Goal: Information Seeking & Learning: Learn about a topic

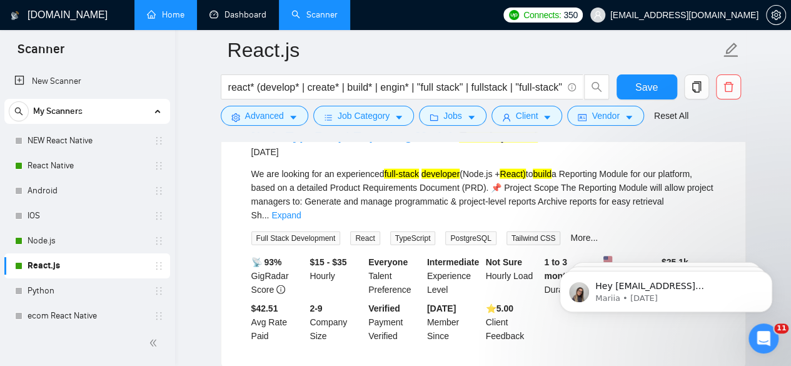
scroll to position [3688, 0]
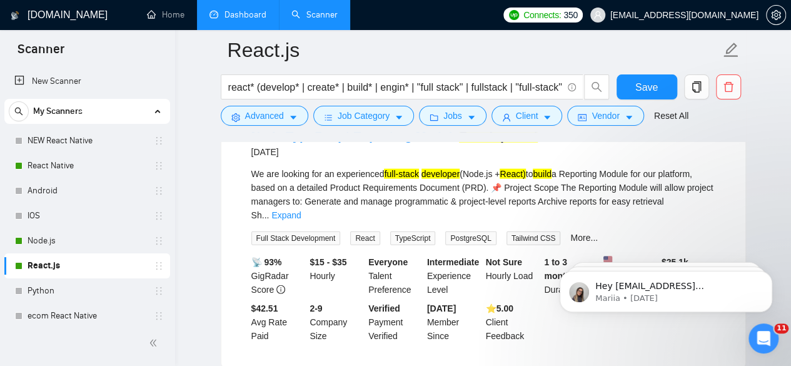
click at [239, 10] on link "Dashboard" at bounding box center [237, 14] width 57 height 11
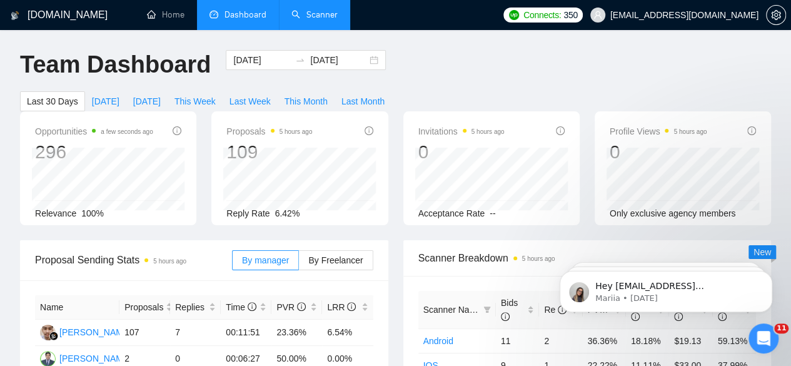
drag, startPoint x: 800, startPoint y: 154, endPoint x: 308, endPoint y: 21, distance: 509.7
click at [308, 20] on link "Scanner" at bounding box center [314, 14] width 46 height 11
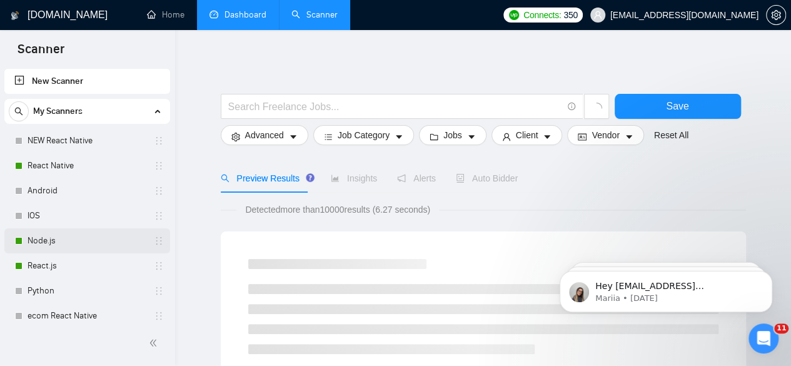
click at [49, 232] on link "Node.js" at bounding box center [87, 240] width 119 height 25
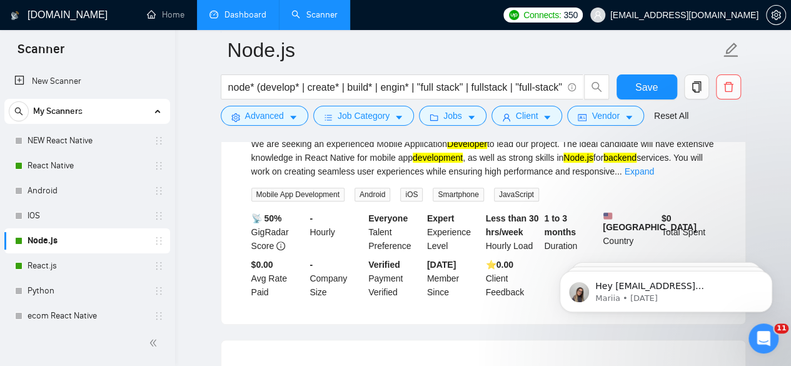
scroll to position [194, 0]
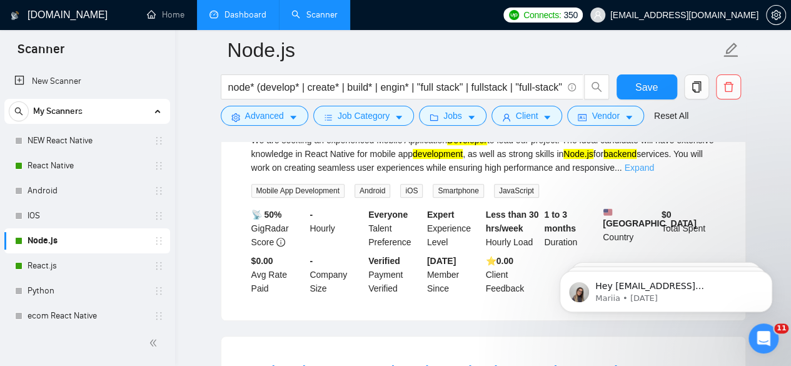
click at [653, 168] on link "Expand" at bounding box center [638, 168] width 29 height 10
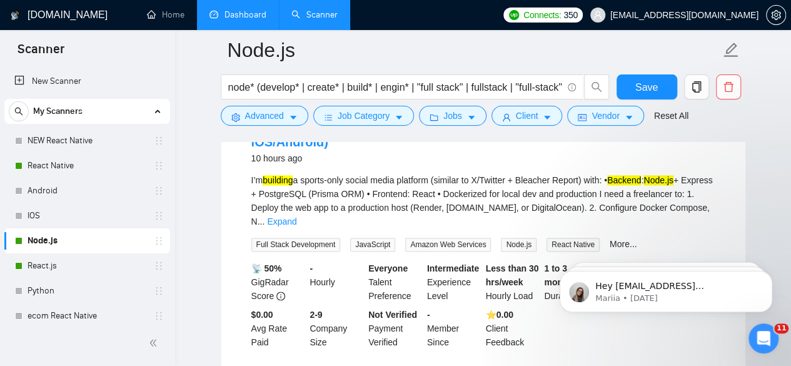
scroll to position [769, 0]
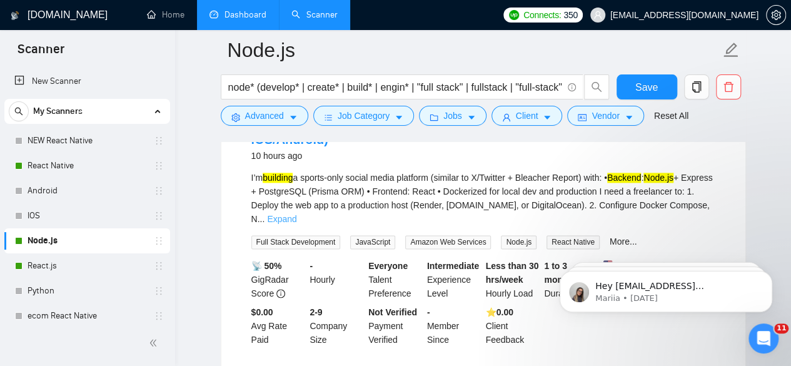
click at [296, 214] on link "Expand" at bounding box center [281, 219] width 29 height 10
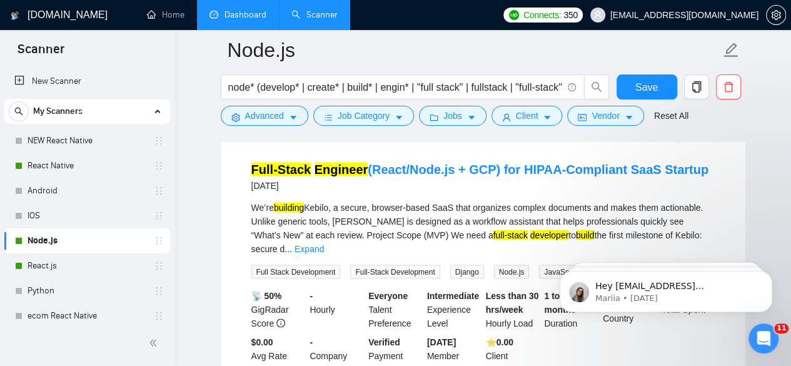
scroll to position [1144, 0]
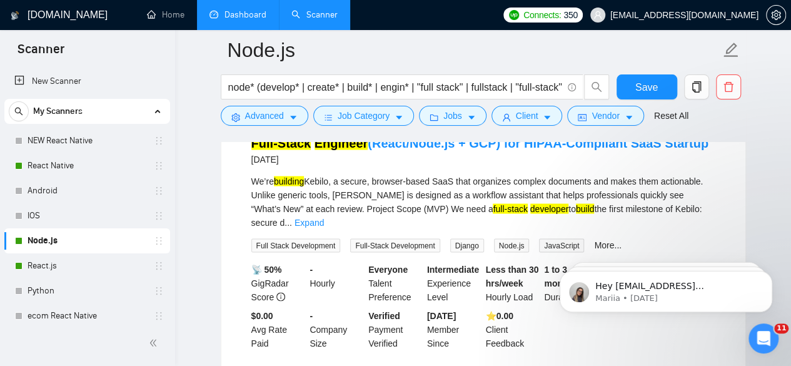
click at [324, 217] on link "Expand" at bounding box center [308, 222] width 29 height 10
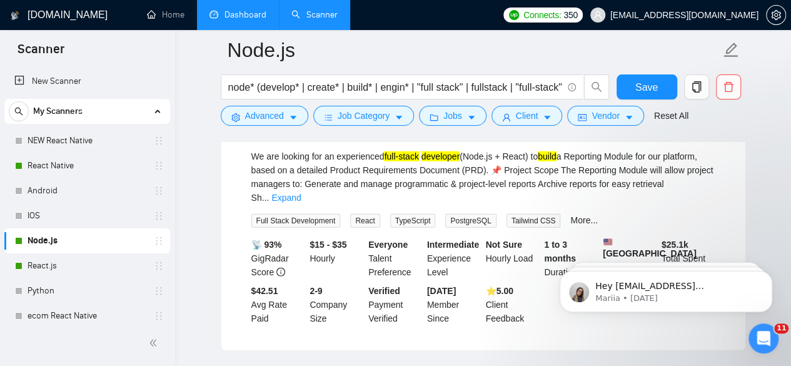
scroll to position [1619, 0]
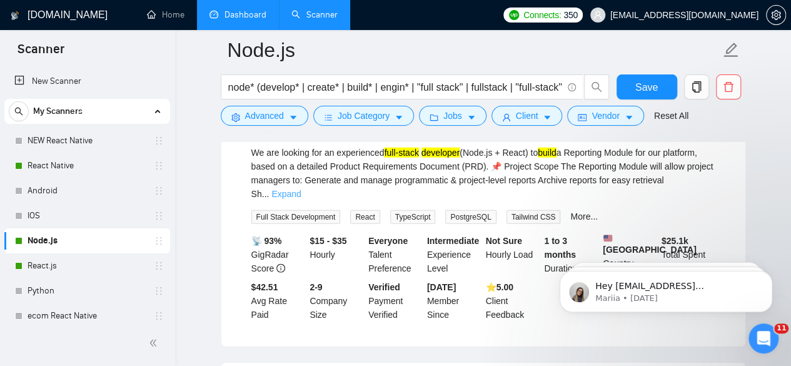
click at [301, 189] on link "Expand" at bounding box center [285, 194] width 29 height 10
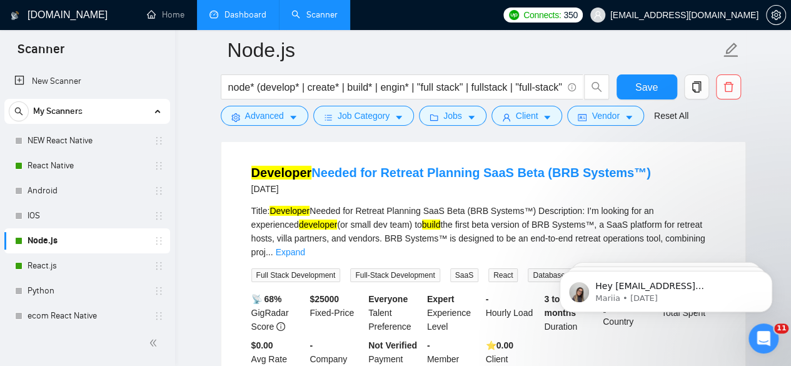
scroll to position [2019, 0]
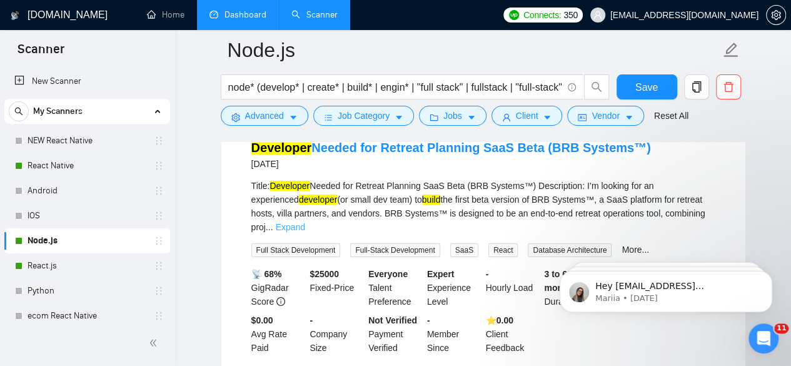
click at [305, 224] on link "Expand" at bounding box center [290, 227] width 29 height 10
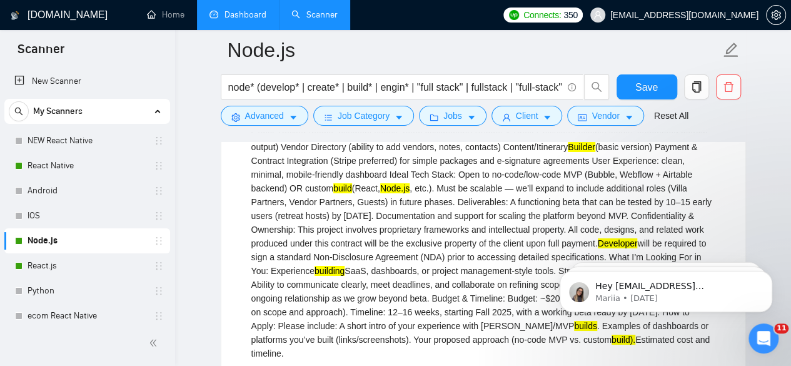
scroll to position [2144, 0]
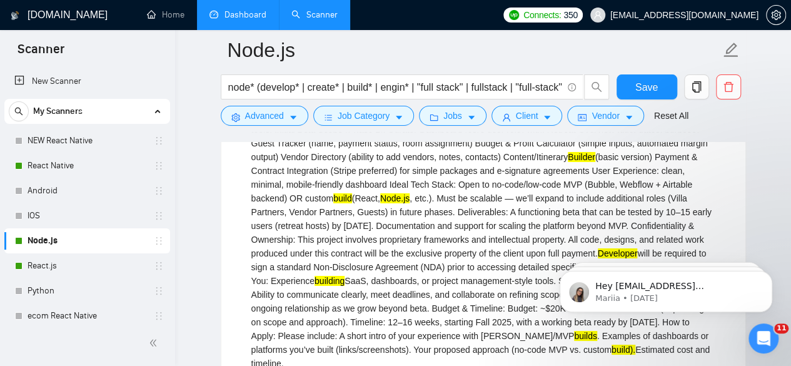
click at [630, 191] on div "Title: Developer Needed for Retreat Planning SaaS Beta (BRB Systems™) Descripti…" at bounding box center [483, 212] width 464 height 316
drag, startPoint x: 550, startPoint y: 194, endPoint x: 574, endPoint y: 195, distance: 24.4
click at [574, 195] on div "Title: Developer Needed for Retreat Planning SaaS Beta (BRB Systems™) Descripti…" at bounding box center [483, 212] width 464 height 316
drag, startPoint x: 586, startPoint y: 192, endPoint x: 549, endPoint y: 196, distance: 37.1
click at [549, 196] on div "Title: Developer Needed for Retreat Planning SaaS Beta (BRB Systems™) Descripti…" at bounding box center [483, 212] width 464 height 316
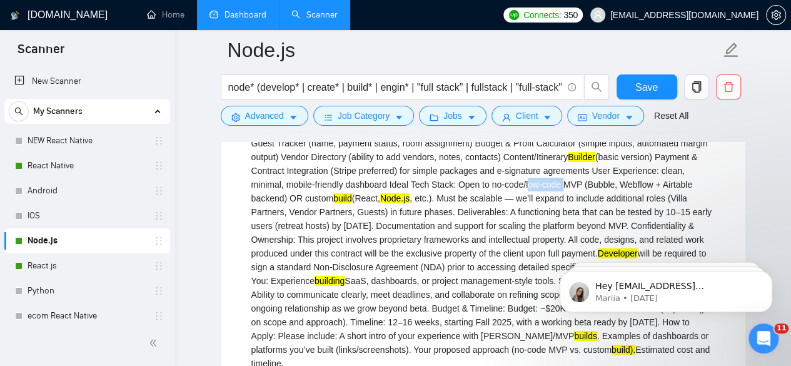
copy div "low-code"
drag, startPoint x: 515, startPoint y: 195, endPoint x: 546, endPoint y: 195, distance: 31.3
click at [546, 195] on div "Title: Developer Needed for Retreat Planning SaaS Beta (BRB Systems™) Descripti…" at bounding box center [483, 212] width 464 height 316
copy div "no-code"
click at [615, 194] on div "Title: Developer Needed for Retreat Planning SaaS Beta (BRB Systems™) Descripti…" at bounding box center [483, 212] width 464 height 316
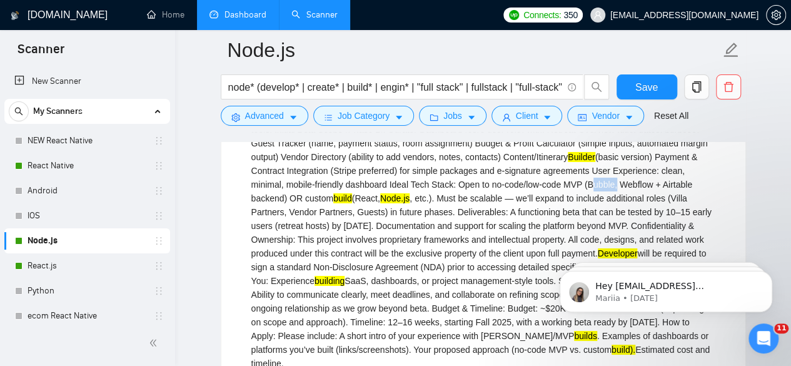
click at [615, 194] on div "Title: Developer Needed for Retreat Planning SaaS Beta (BRB Systems™) Descripti…" at bounding box center [483, 212] width 464 height 316
copy div "Bubble"
click at [660, 198] on div "Title: Developer Needed for Retreat Planning SaaS Beta (BRB Systems™) Descripti…" at bounding box center [483, 212] width 464 height 316
copy div "Webflow"
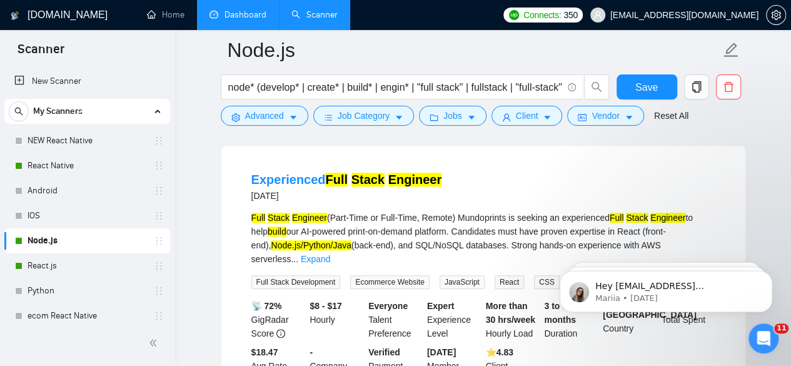
scroll to position [2841, 0]
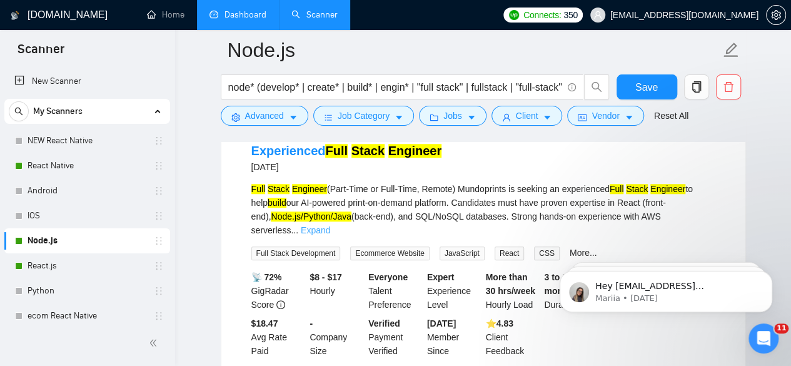
click at [330, 229] on link "Expand" at bounding box center [315, 230] width 29 height 10
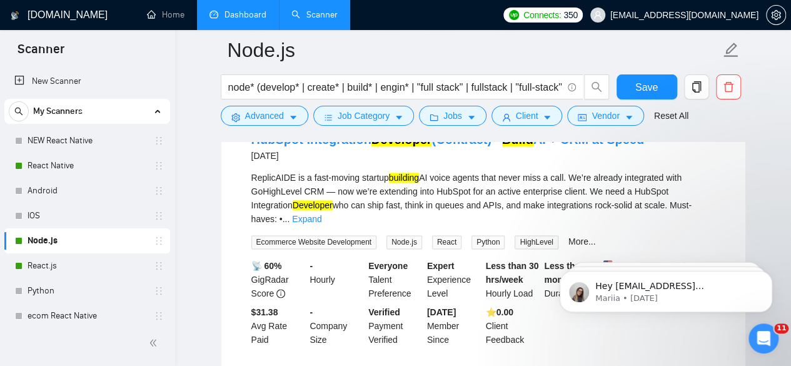
scroll to position [3188, 0]
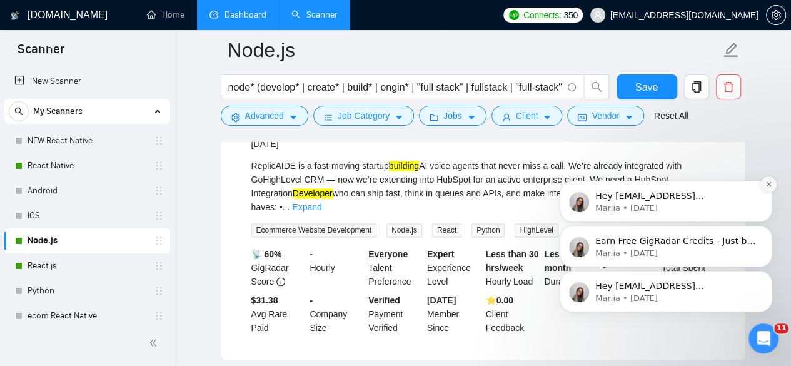
click at [771, 186] on icon "Dismiss notification" at bounding box center [768, 184] width 7 height 7
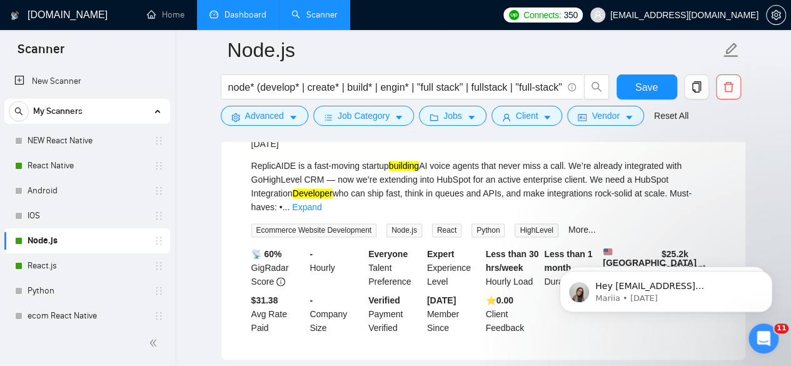
scroll to position [3213, 0]
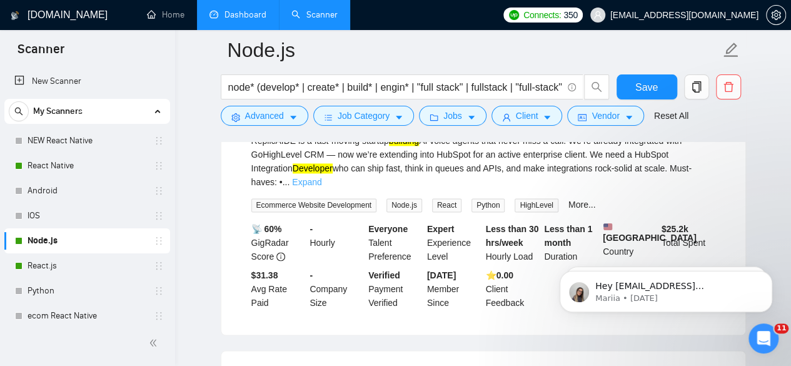
click at [321, 187] on link "Expand" at bounding box center [306, 182] width 29 height 10
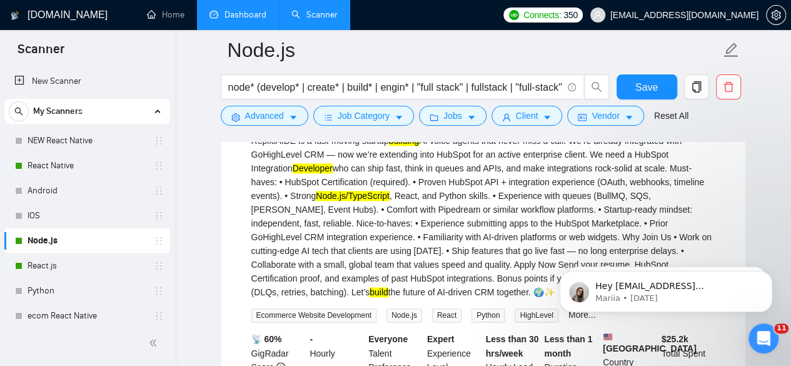
scroll to position [3238, 0]
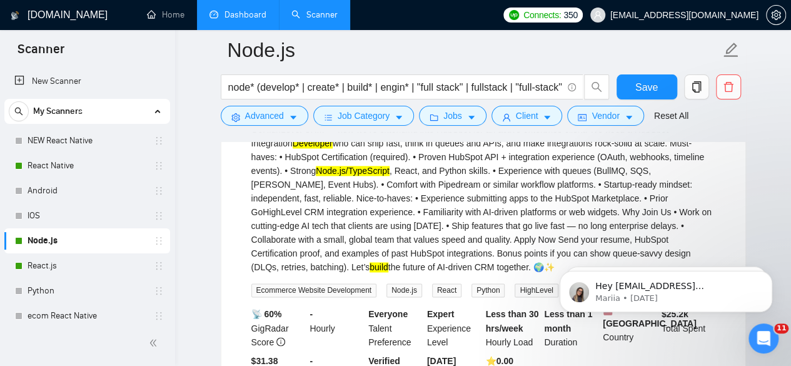
click at [549, 193] on div "ReplicAIDE is a fast-moving startup building AI voice agents that never miss a …" at bounding box center [483, 191] width 464 height 165
click at [540, 191] on div "ReplicAIDE is a fast-moving startup building AI voice agents that never miss a …" at bounding box center [483, 191] width 464 height 165
copy div "BullMQ"
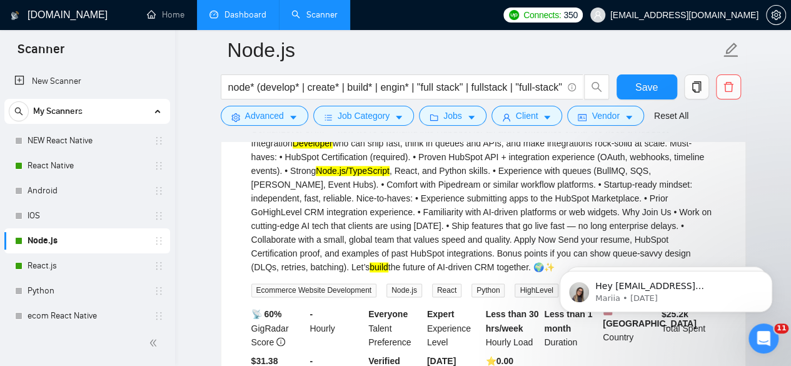
click at [577, 191] on div "ReplicAIDE is a fast-moving startup building AI voice agents that never miss a …" at bounding box center [483, 191] width 464 height 165
copy div "[PERSON_NAME]"
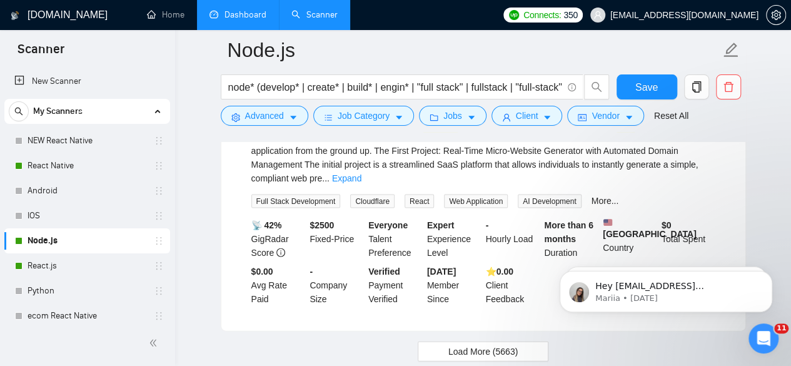
scroll to position [3641, 0]
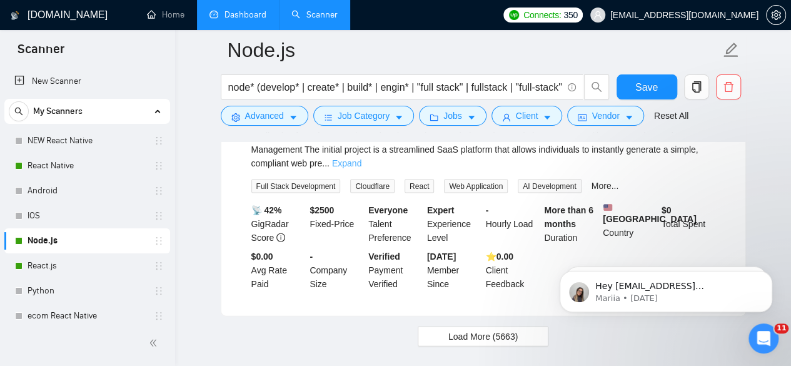
click at [361, 168] on link "Expand" at bounding box center [346, 163] width 29 height 10
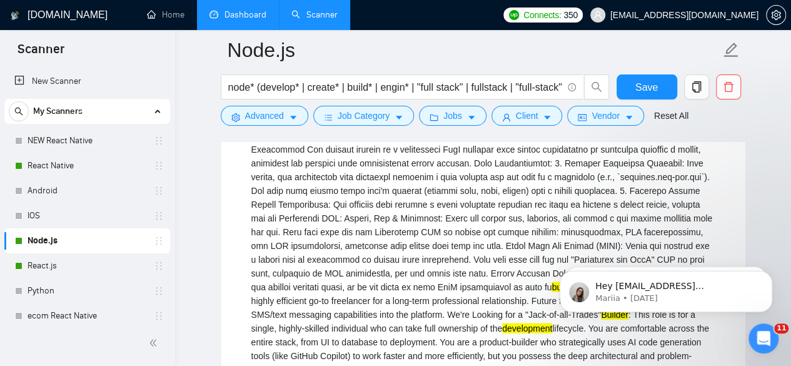
click at [463, 201] on div "We are looking for an expert-level, individual full-stack freelancer to archite…" at bounding box center [483, 294] width 464 height 358
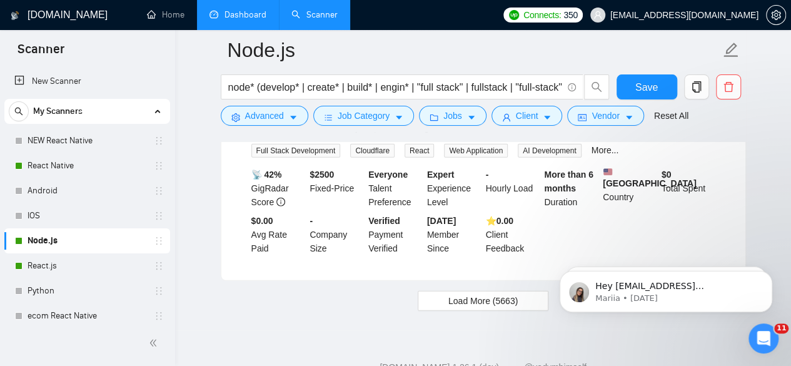
scroll to position [4047, 0]
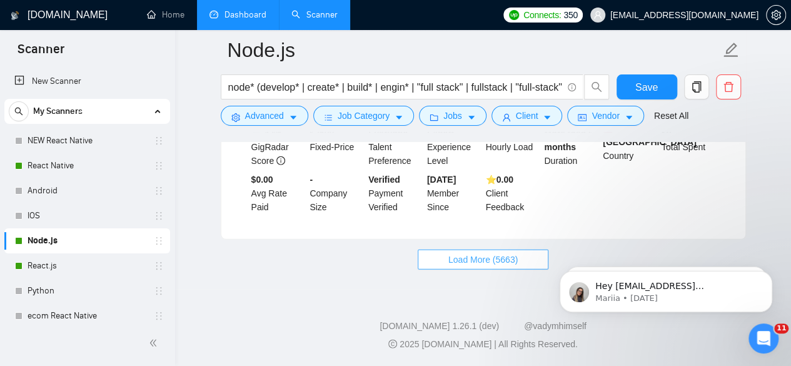
click at [480, 264] on span "Load More (5663)" at bounding box center [482, 260] width 69 height 14
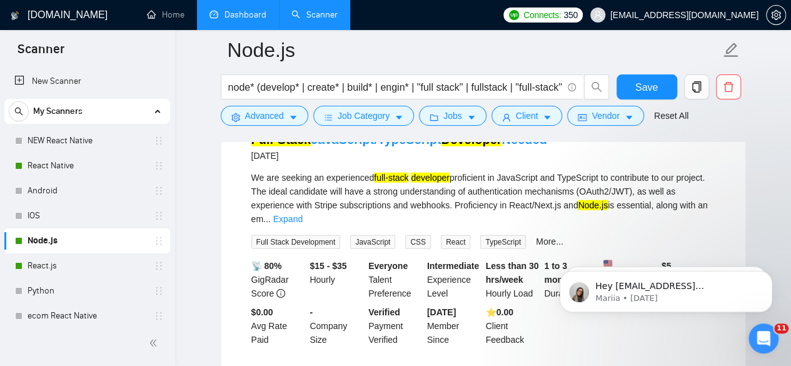
scroll to position [4172, 0]
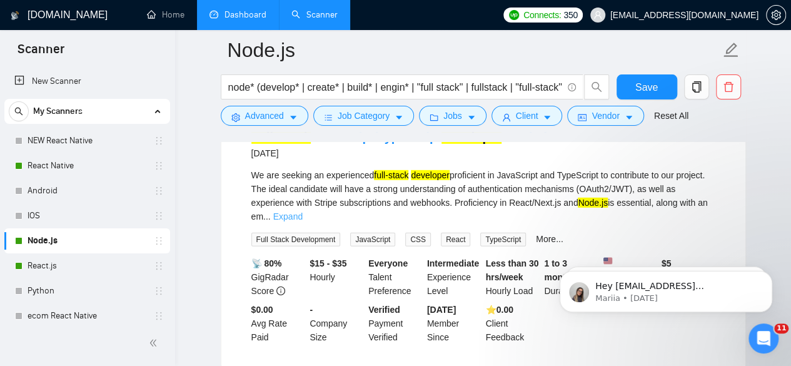
click at [303, 221] on link "Expand" at bounding box center [287, 216] width 29 height 10
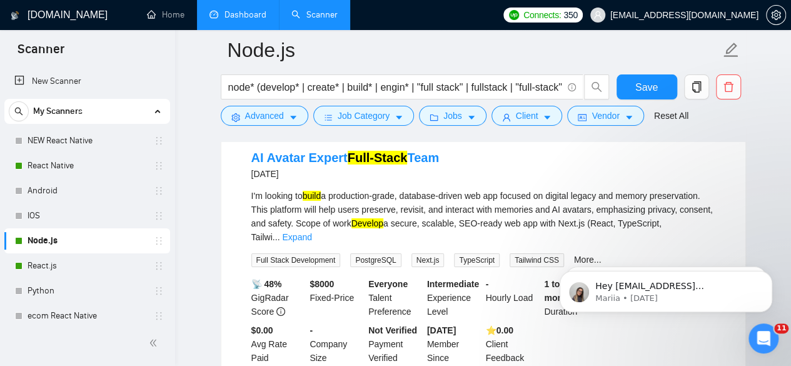
scroll to position [4472, 0]
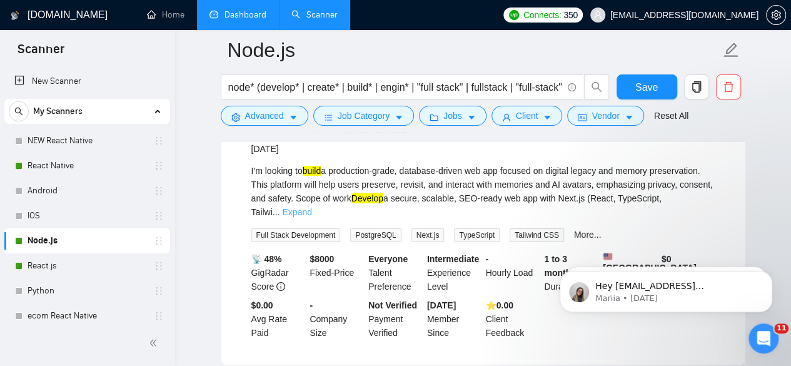
click at [311, 217] on link "Expand" at bounding box center [296, 212] width 29 height 10
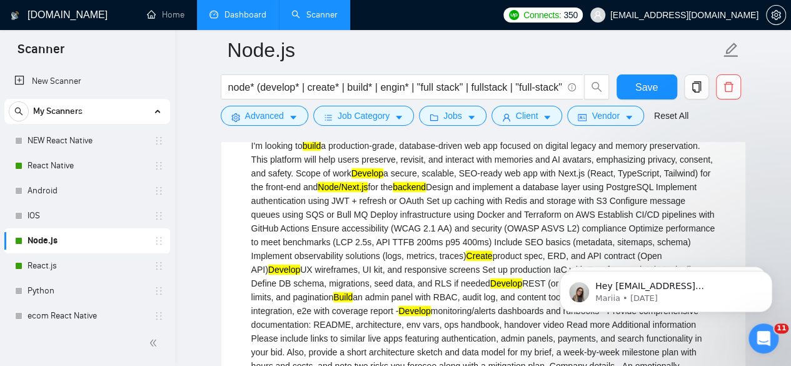
scroll to position [4522, 0]
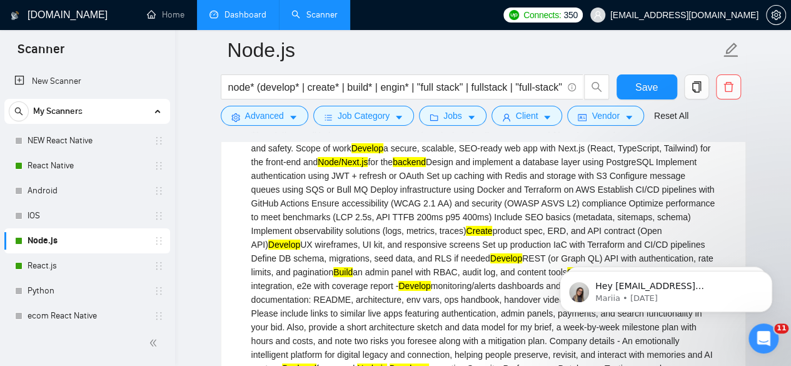
click at [510, 206] on div "I'm looking to build a production-grade, database-driven web app focused on dig…" at bounding box center [483, 251] width 464 height 275
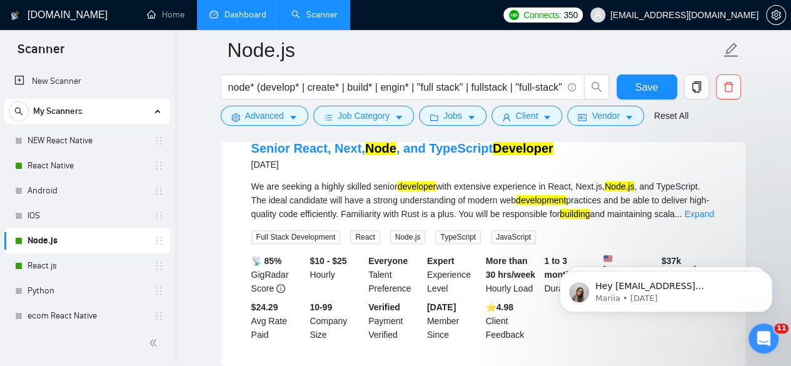
scroll to position [5022, 0]
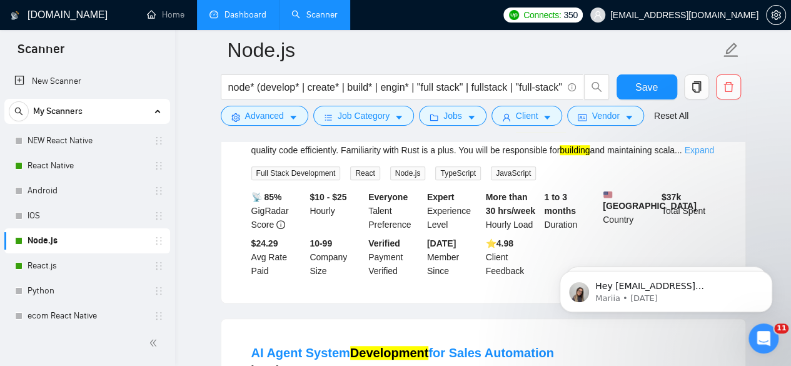
click at [705, 155] on link "Expand" at bounding box center [698, 150] width 29 height 10
